Goal: Register for event/course

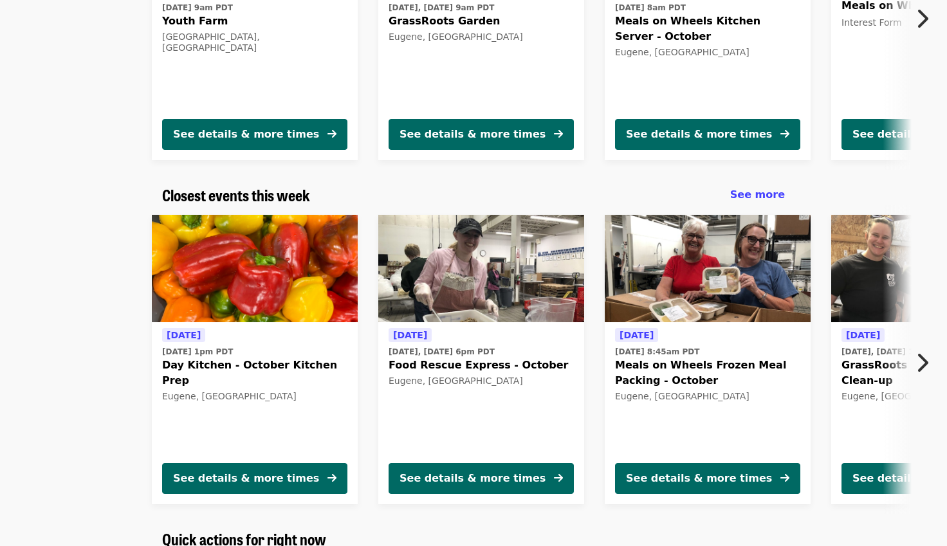
scroll to position [276, 0]
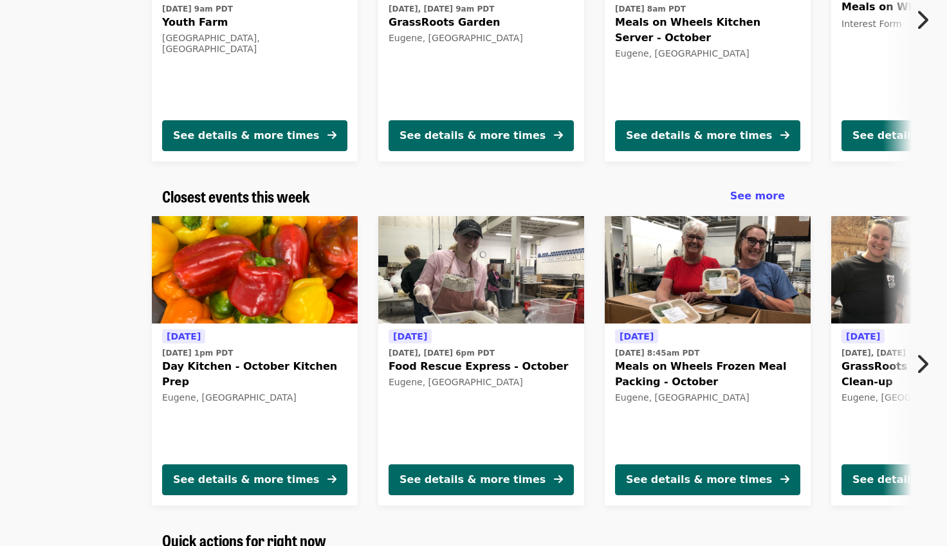
click at [270, 254] on img at bounding box center [255, 270] width 206 height 108
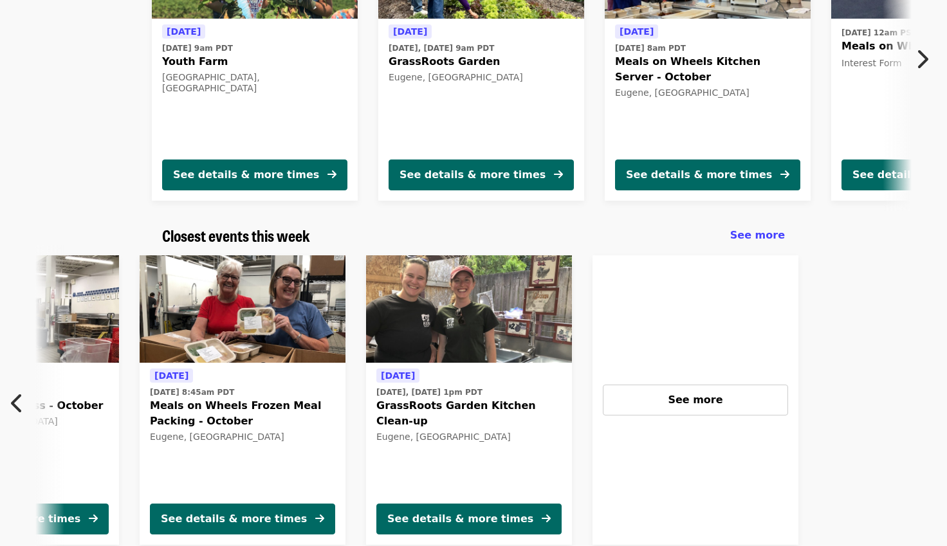
scroll to position [0, 466]
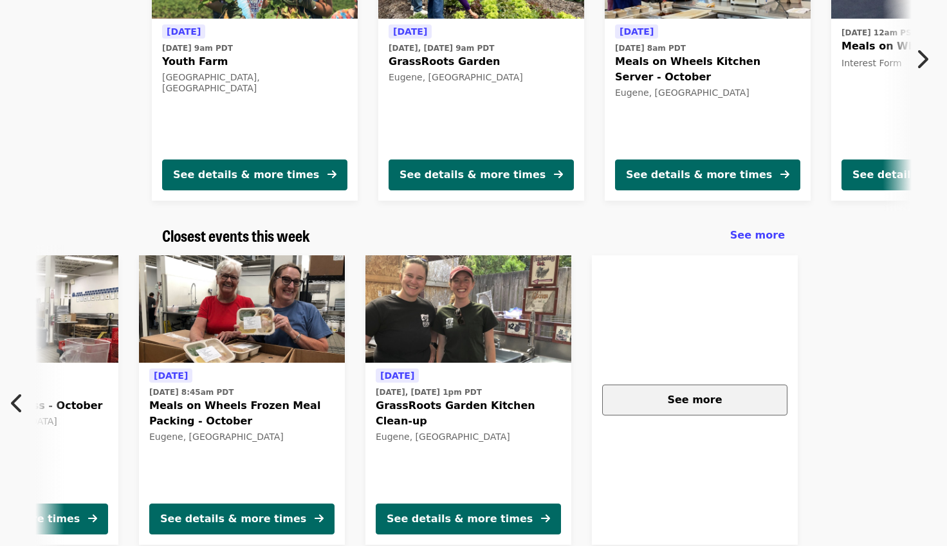
click at [724, 405] on div "See more" at bounding box center [694, 399] width 163 height 15
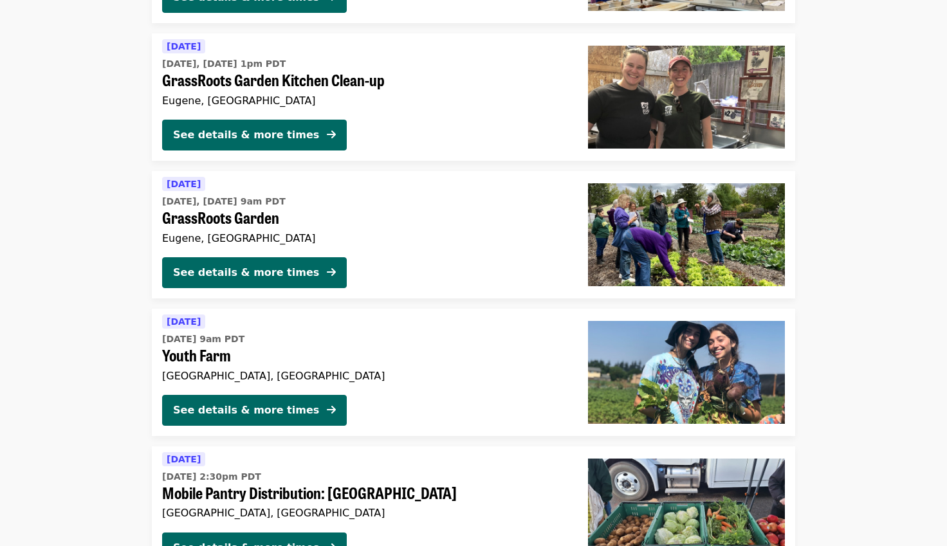
scroll to position [626, 0]
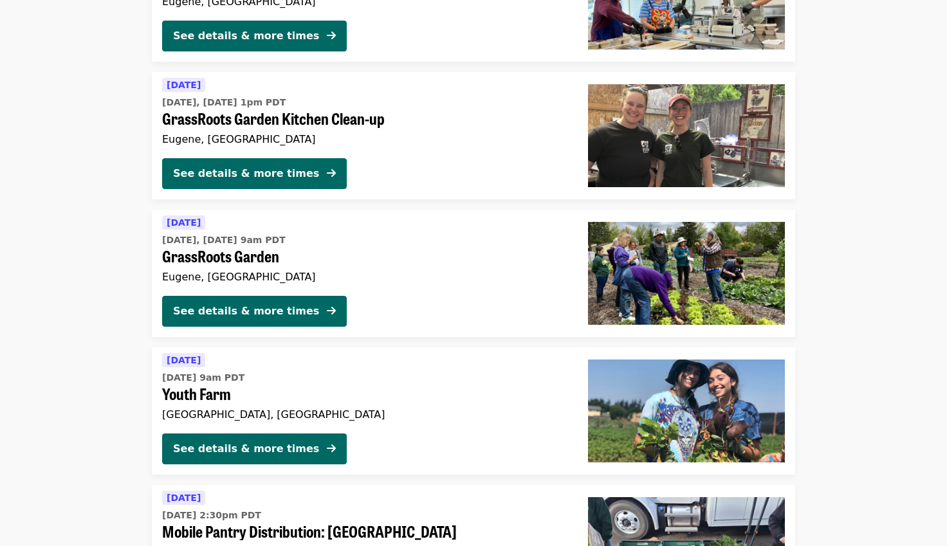
click at [482, 392] on span "Youth Farm" at bounding box center [364, 394] width 405 height 19
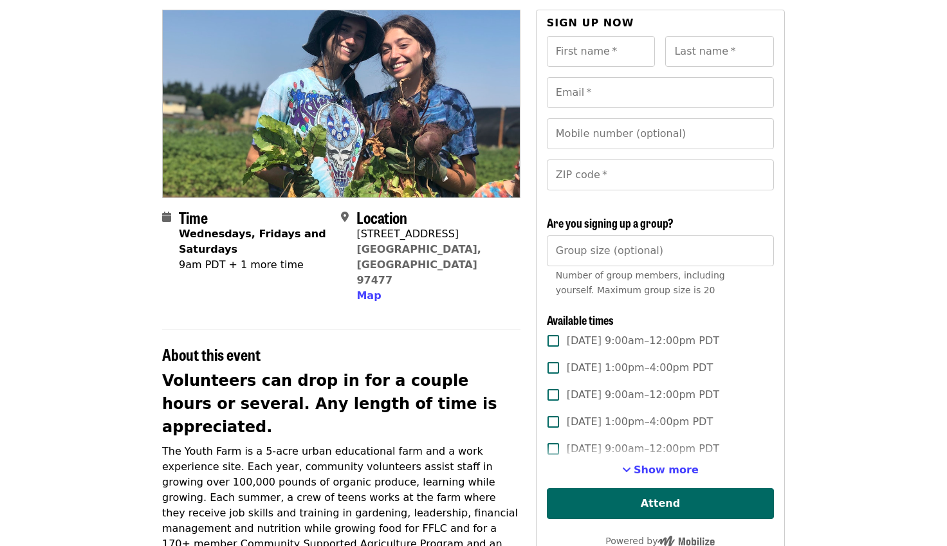
scroll to position [171, 0]
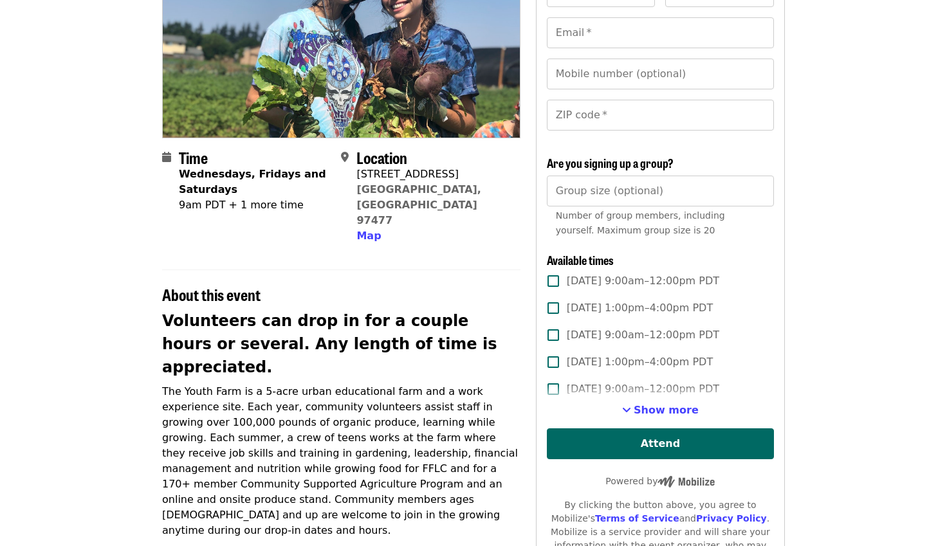
click at [626, 410] on div "Show more" at bounding box center [660, 410] width 227 height 15
click at [631, 412] on span "See more timeslots" at bounding box center [626, 410] width 9 height 10
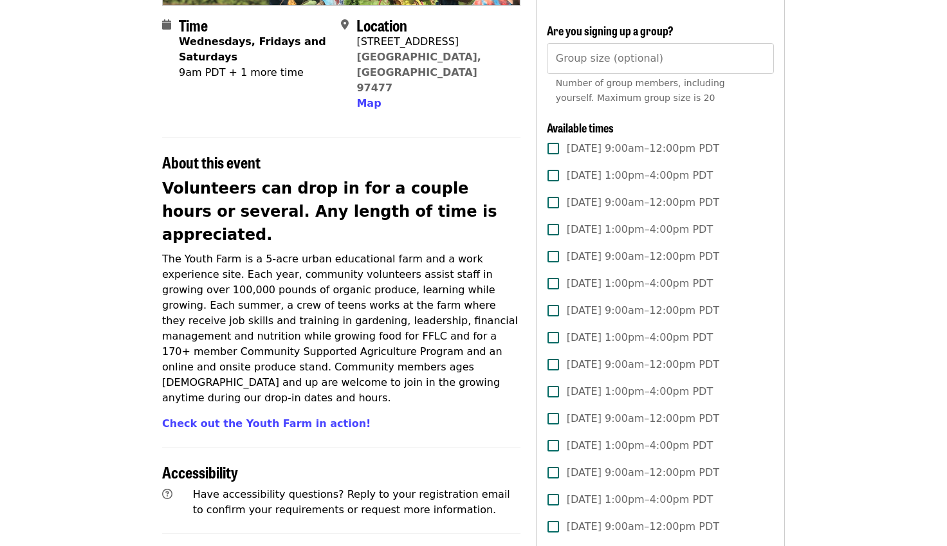
scroll to position [0, 0]
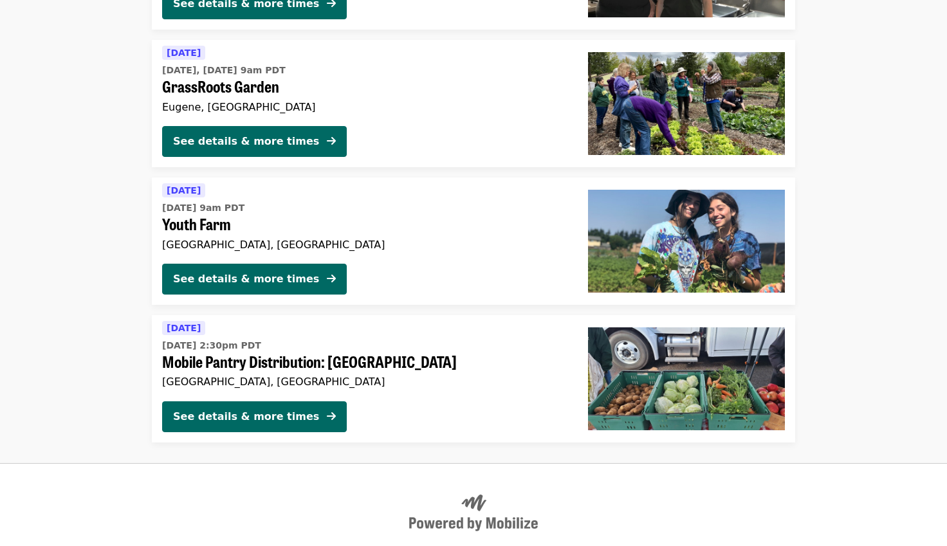
scroll to position [798, 0]
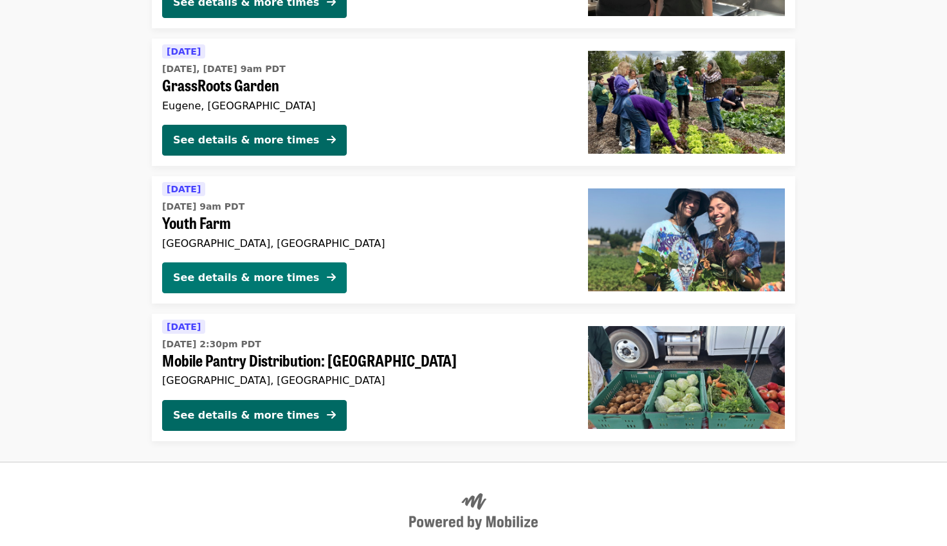
click at [295, 282] on button "See details & more times" at bounding box center [254, 277] width 185 height 31
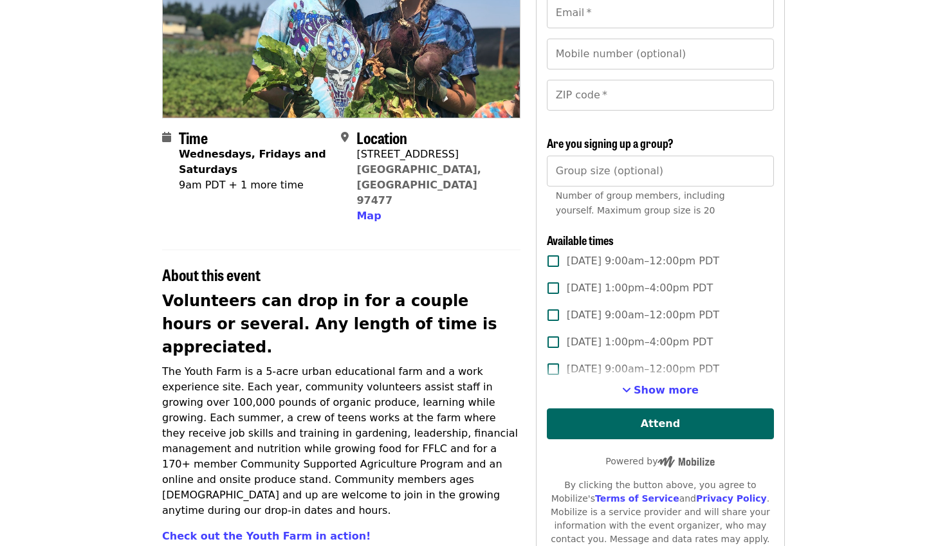
scroll to position [232, 0]
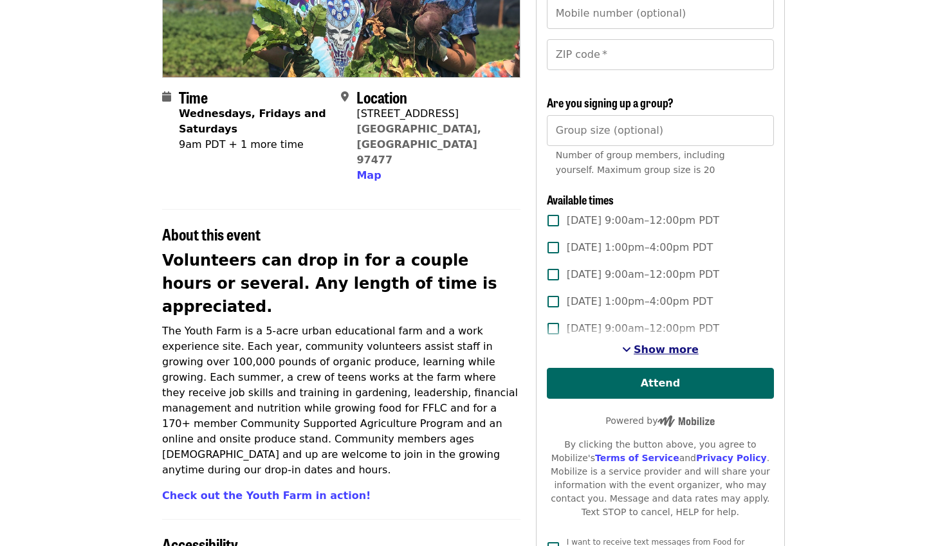
click at [631, 347] on span "See more timeslots" at bounding box center [626, 349] width 9 height 10
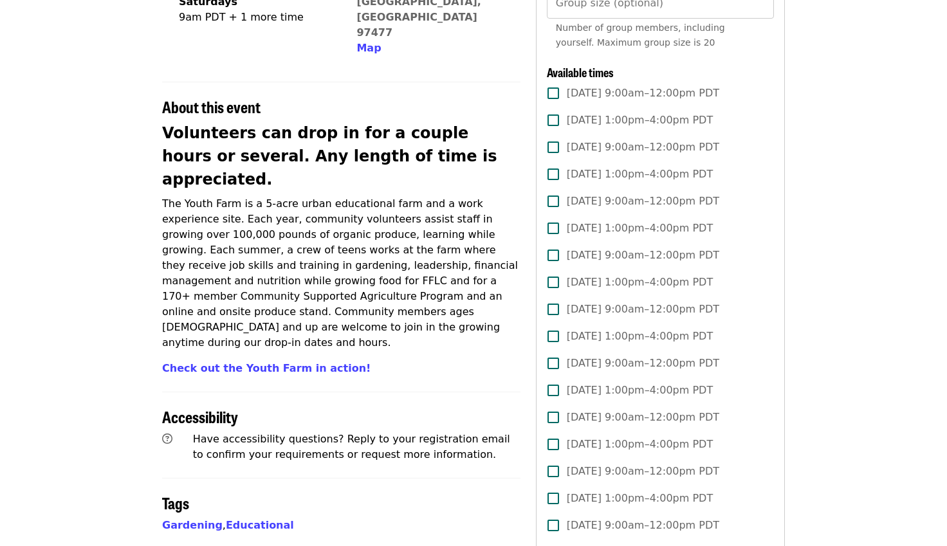
scroll to position [0, 0]
